Goal: Find specific page/section: Find specific page/section

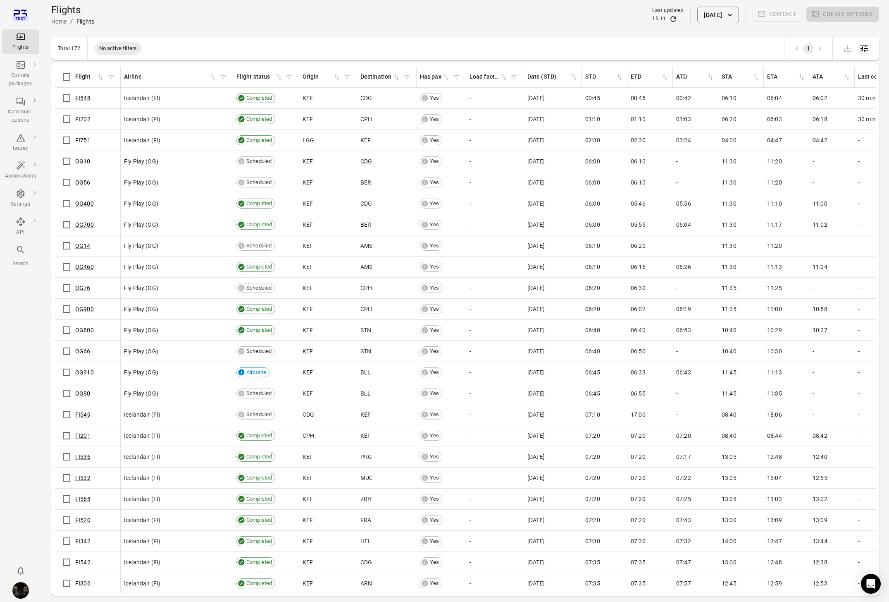
click at [698, 22] on button "[DATE]" at bounding box center [718, 15] width 41 height 17
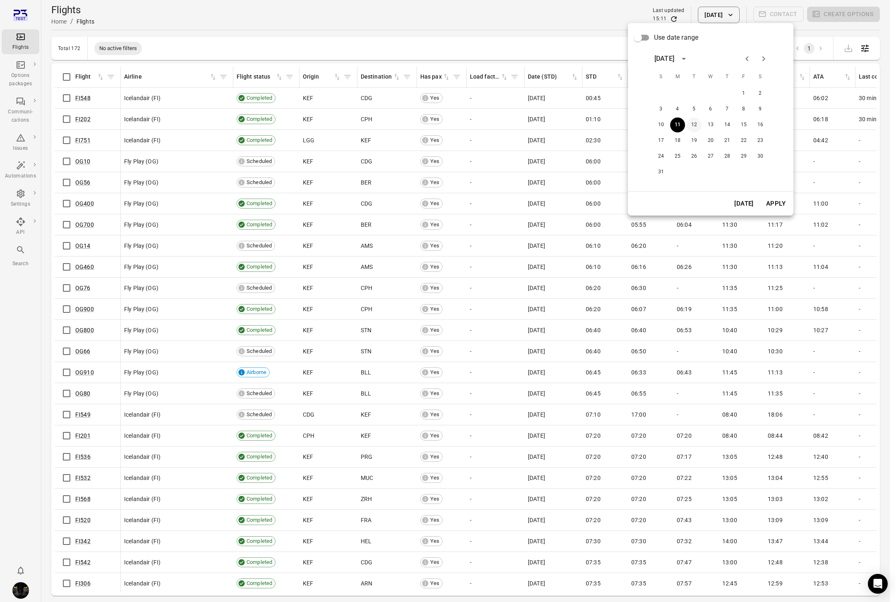
click at [694, 123] on button "12" at bounding box center [693, 124] width 15 height 15
click at [780, 203] on button "Apply" at bounding box center [775, 203] width 29 height 17
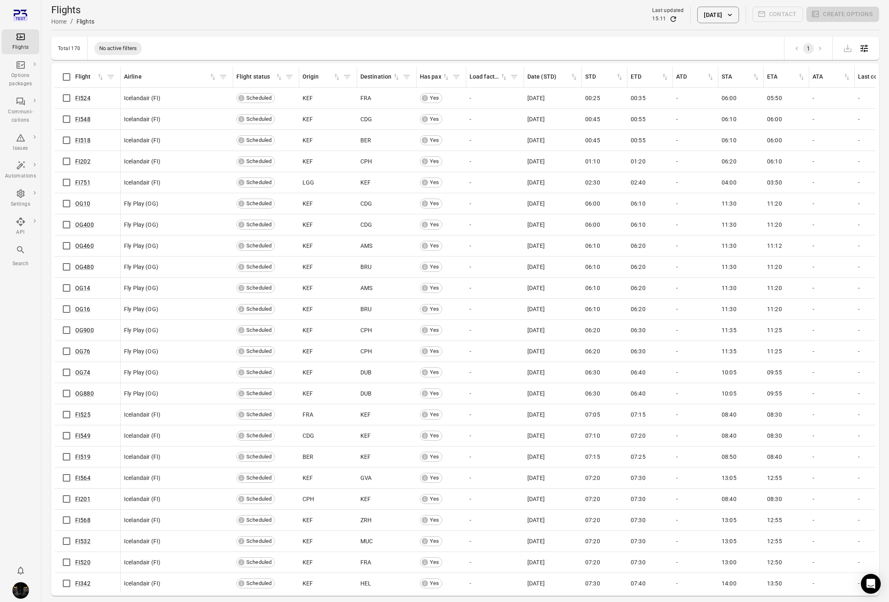
click at [700, 14] on button "[DATE]" at bounding box center [718, 15] width 41 height 17
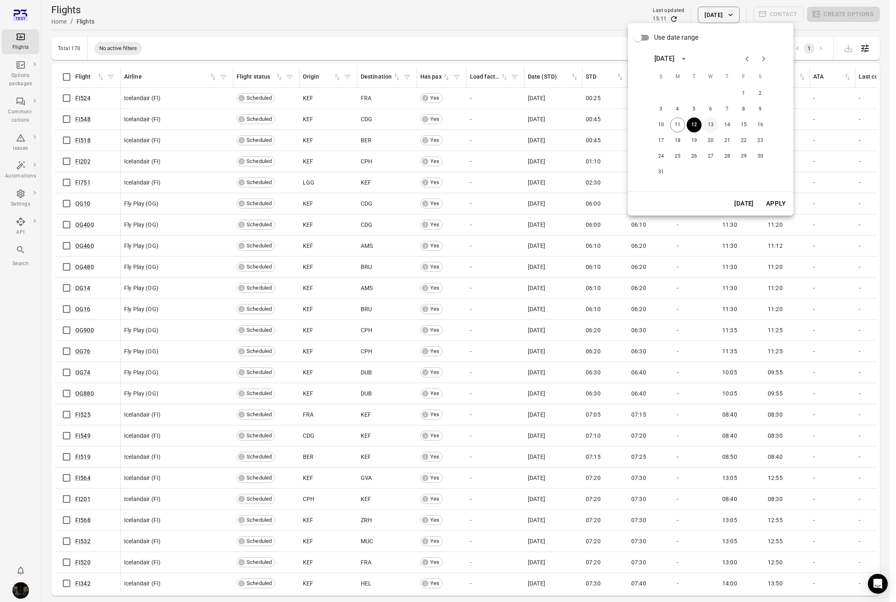
click at [710, 125] on button "13" at bounding box center [710, 124] width 15 height 15
click at [781, 198] on button "Apply" at bounding box center [775, 203] width 29 height 17
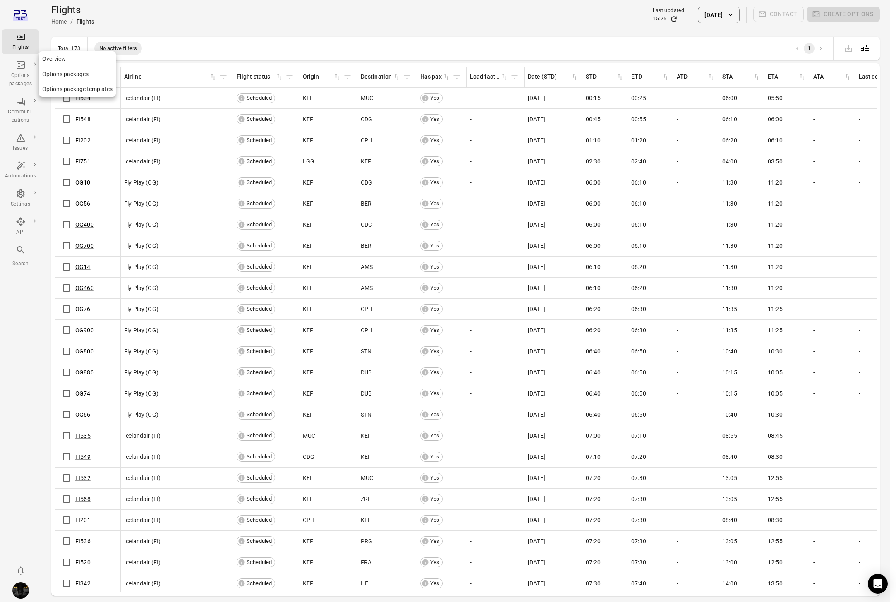
click at [12, 76] on div "Options packages" at bounding box center [20, 80] width 31 height 17
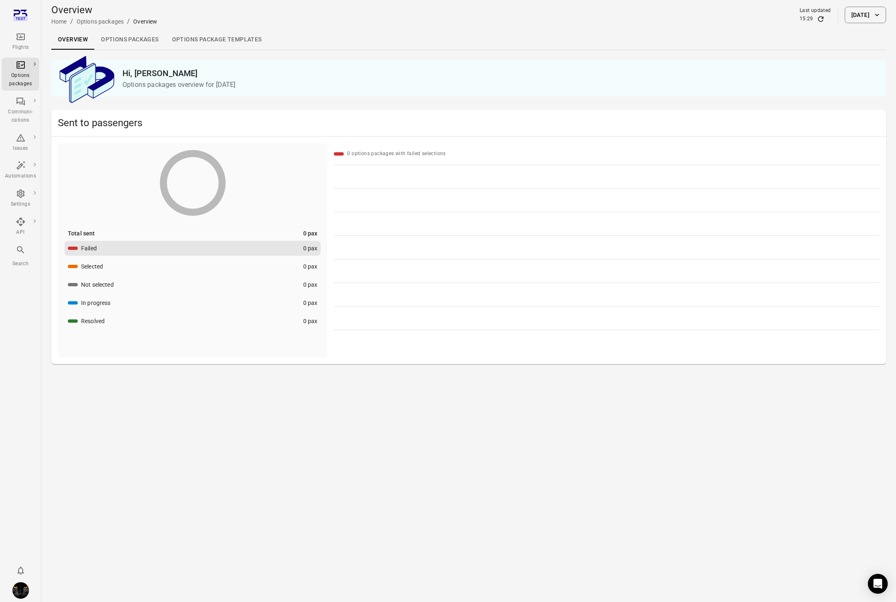
click at [117, 41] on link "Options packages" at bounding box center [129, 40] width 71 height 20
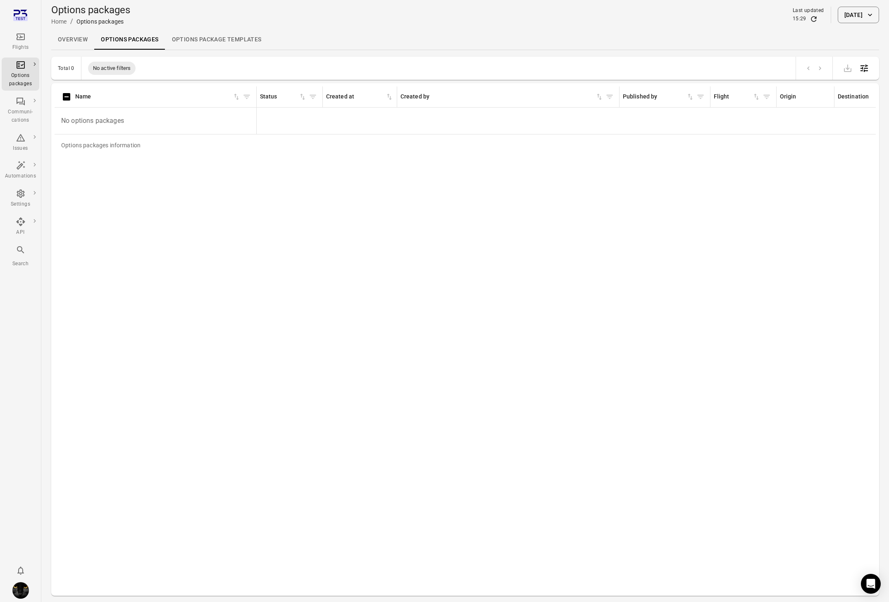
click at [838, 13] on button "[DATE]" at bounding box center [858, 15] width 41 height 17
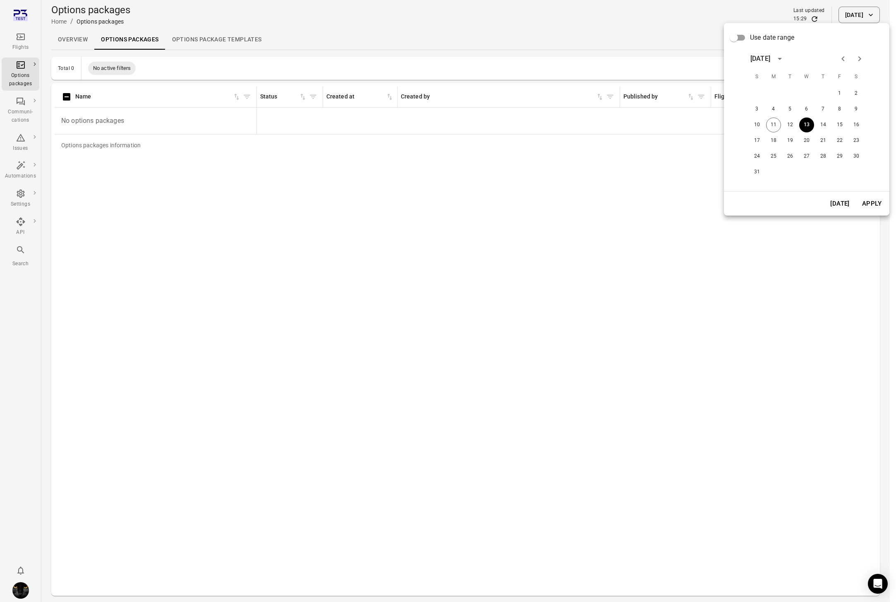
click at [830, 198] on button "[DATE]" at bounding box center [839, 203] width 29 height 17
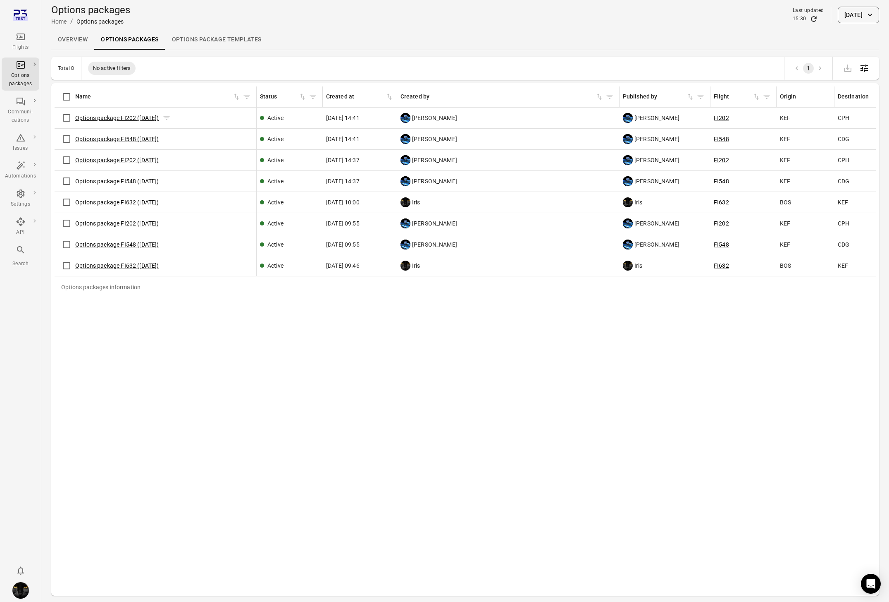
click at [130, 119] on link "Options package FI202 ([DATE])" at bounding box center [117, 118] width 84 height 7
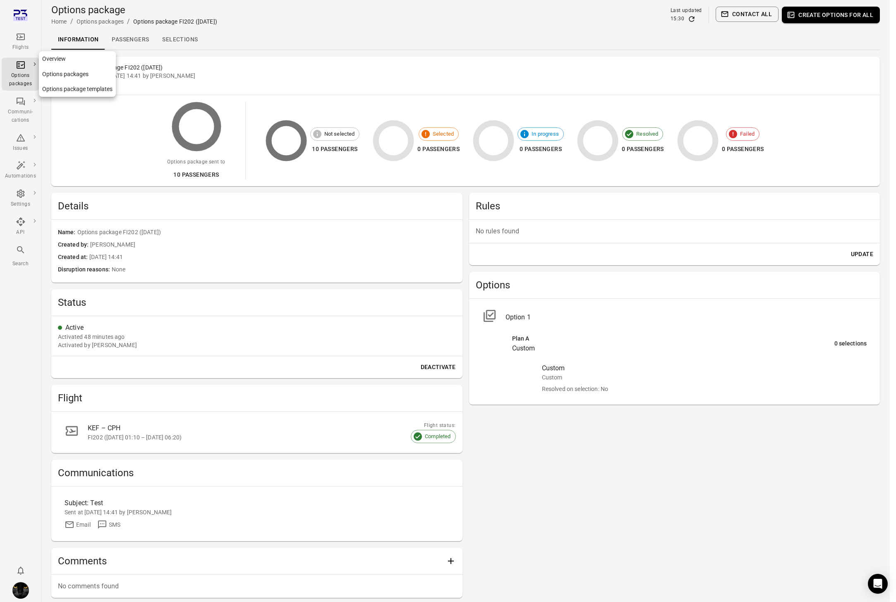
click at [14, 76] on div "Options packages" at bounding box center [20, 80] width 31 height 17
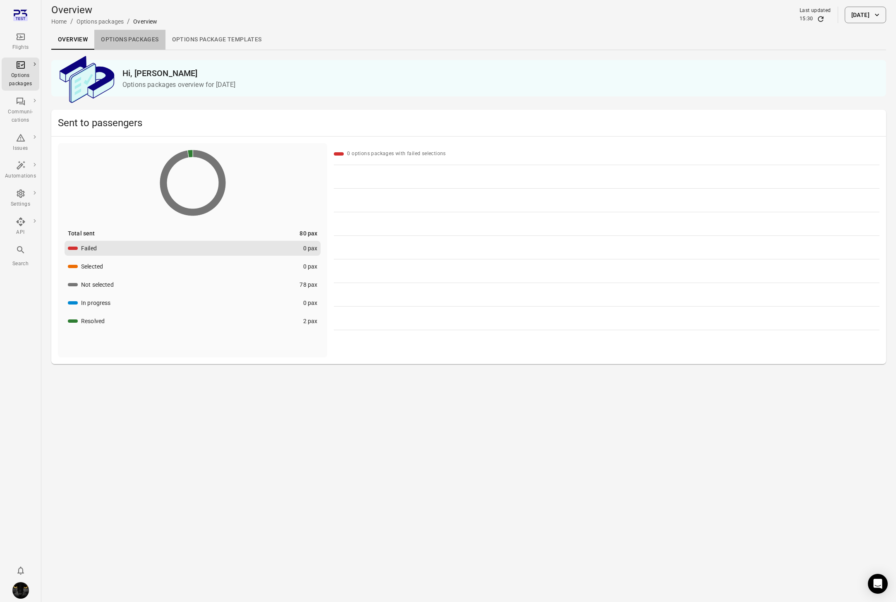
click at [129, 34] on link "Options packages" at bounding box center [129, 40] width 71 height 20
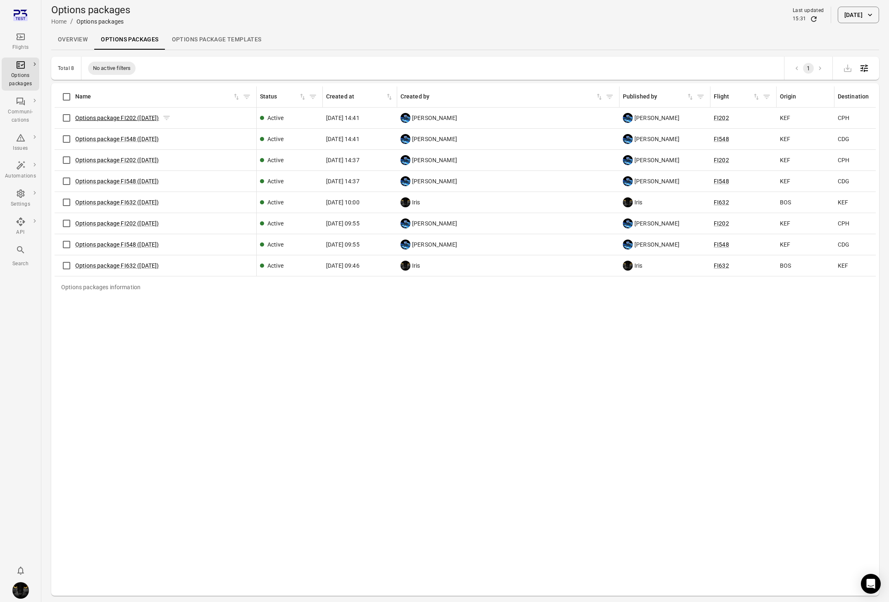
click at [115, 115] on link "Options package FI202 ([DATE])" at bounding box center [117, 118] width 84 height 7
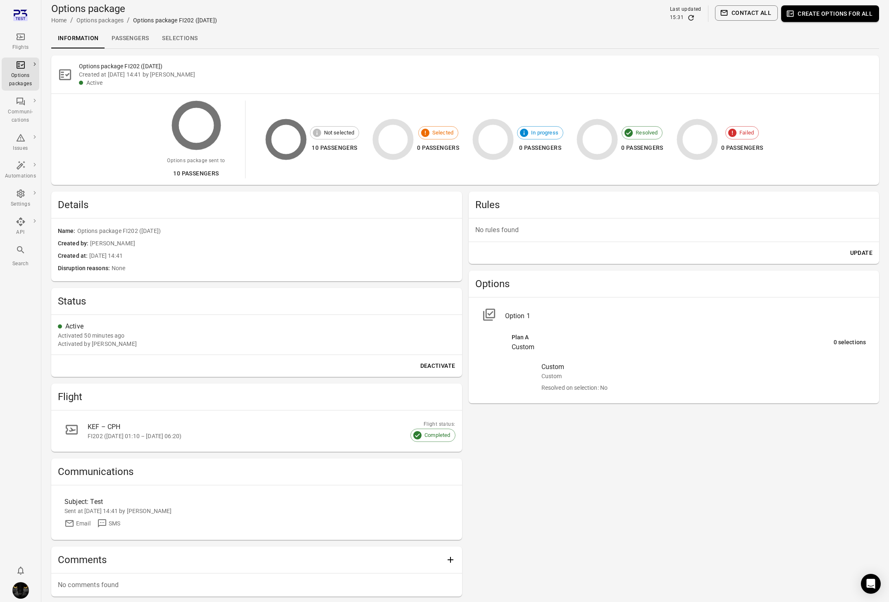
scroll to position [2, 0]
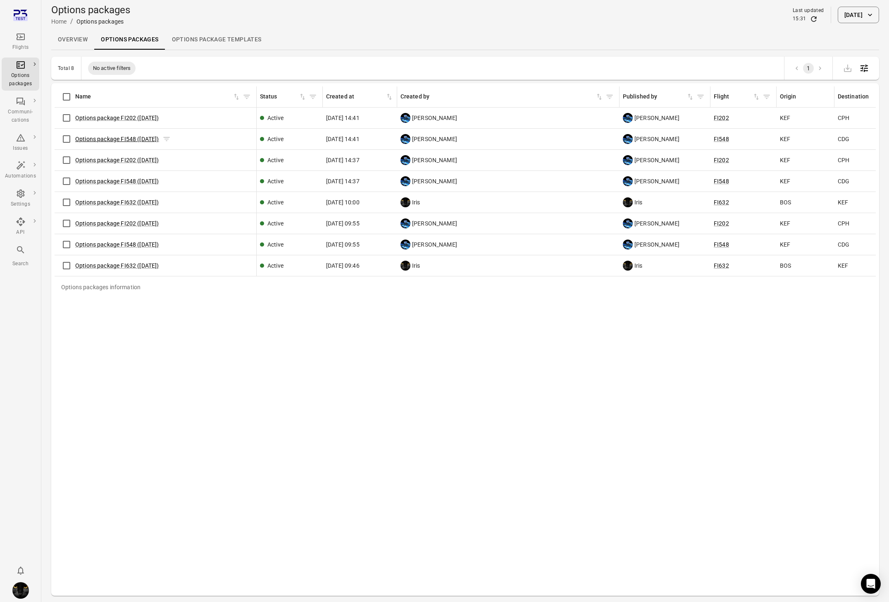
click at [105, 139] on link "Options package FI548 ([DATE])" at bounding box center [117, 139] width 84 height 7
click at [124, 160] on link "Options package FI202 ([DATE])" at bounding box center [117, 160] width 84 height 7
click at [103, 200] on link "Options package FI632 ([DATE])" at bounding box center [117, 202] width 84 height 7
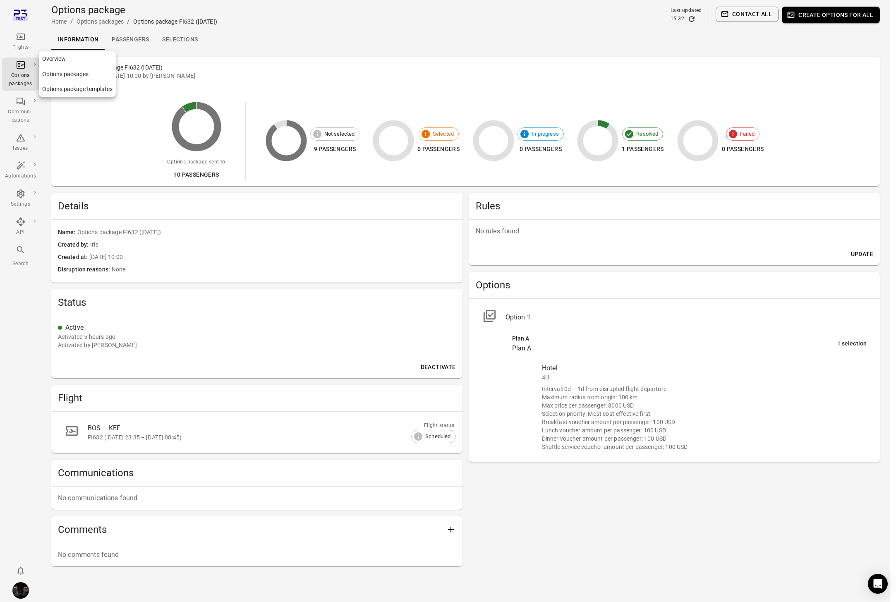
click at [17, 74] on div "Options packages" at bounding box center [20, 80] width 31 height 17
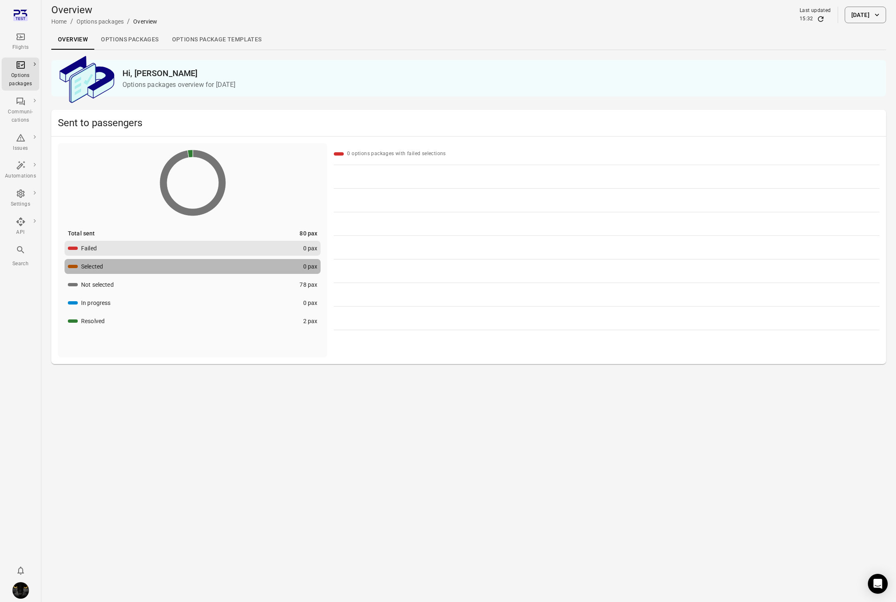
click at [103, 270] on div "Selected" at bounding box center [92, 266] width 22 height 8
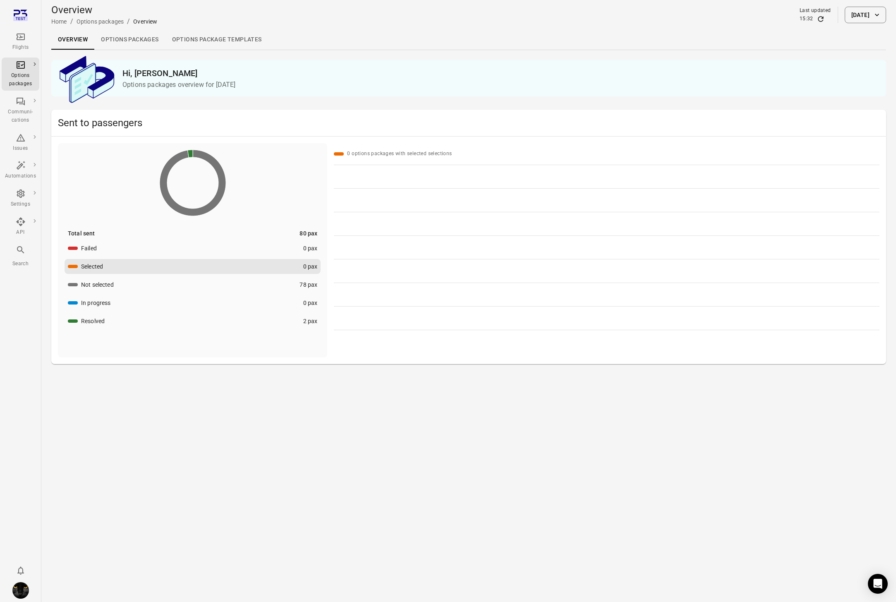
click at [854, 13] on button "[DATE]" at bounding box center [864, 15] width 41 height 17
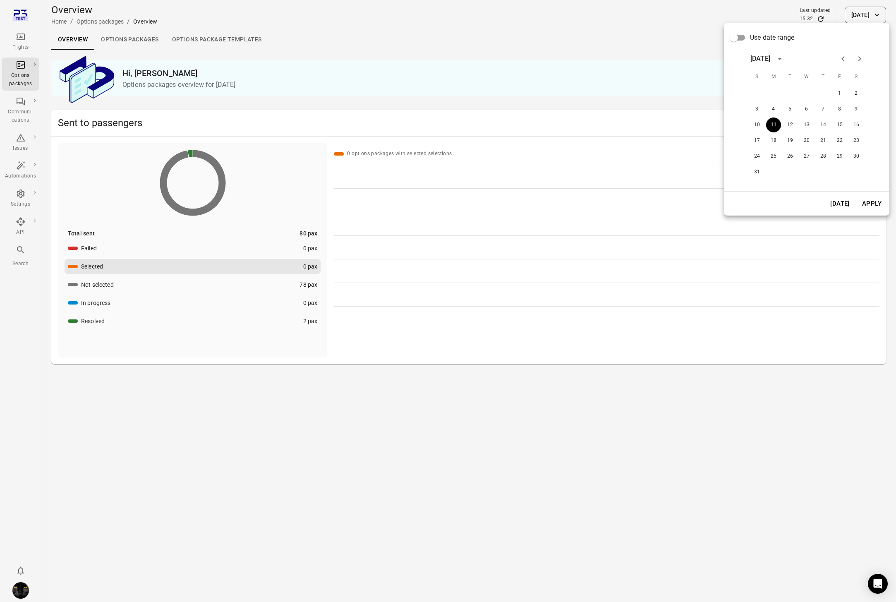
click at [129, 326] on div at bounding box center [448, 301] width 896 height 602
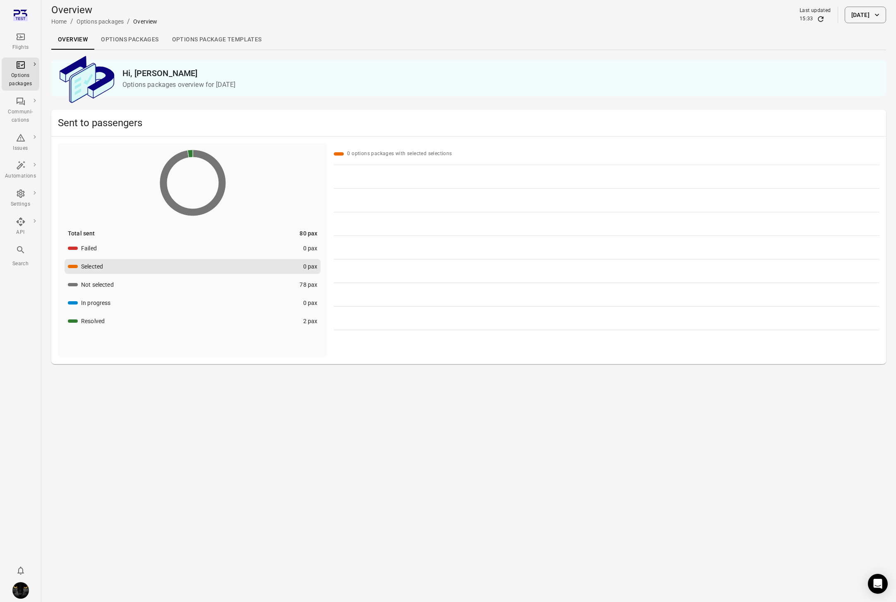
click at [129, 323] on button "Resolved 2 pax" at bounding box center [193, 320] width 256 height 15
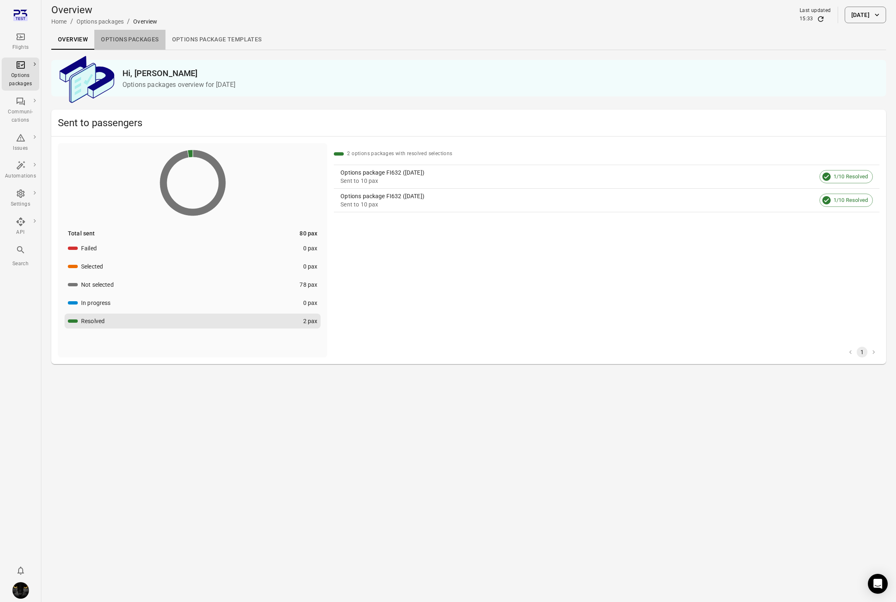
click at [132, 38] on link "Options packages" at bounding box center [129, 40] width 71 height 20
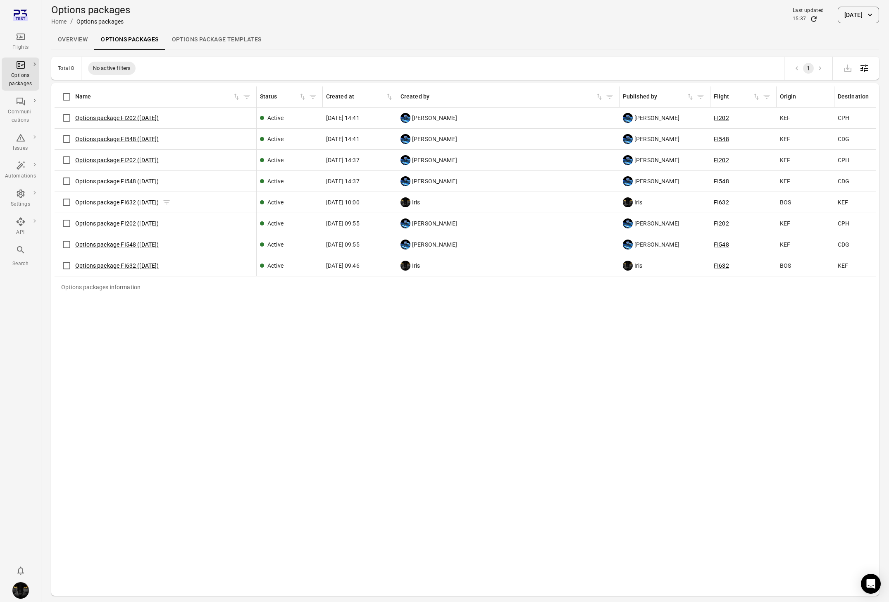
click at [129, 202] on link "Options package FI632 ([DATE])" at bounding box center [117, 202] width 84 height 7
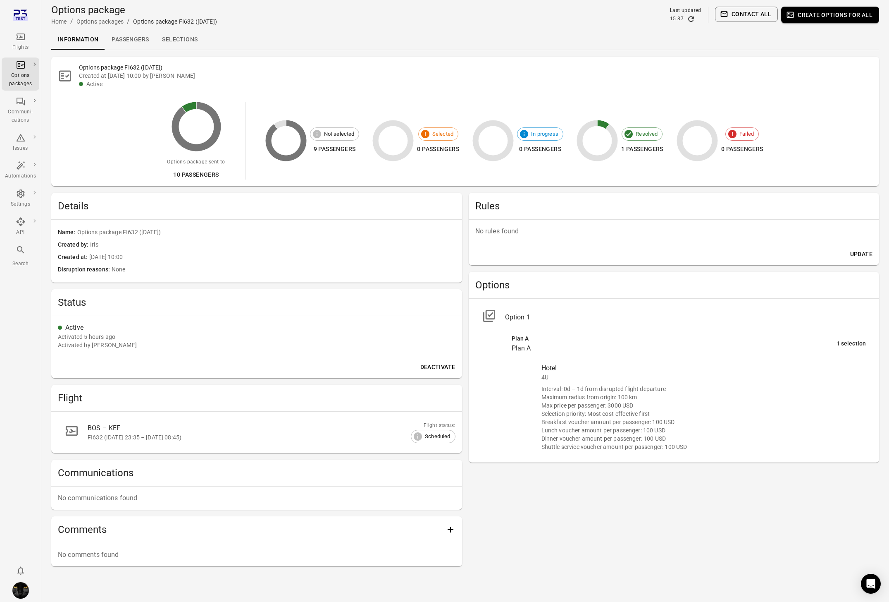
click at [17, 14] on icon "Main navigation" at bounding box center [17, 14] width 7 height 8
